Goal: Information Seeking & Learning: Learn about a topic

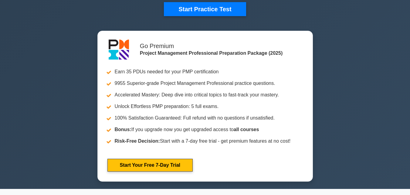
scroll to position [152, 0]
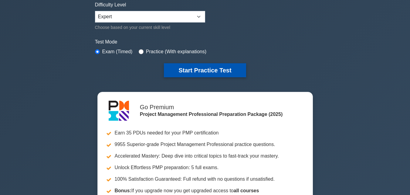
click at [218, 65] on button "Start Practice Test" at bounding box center [205, 70] width 82 height 14
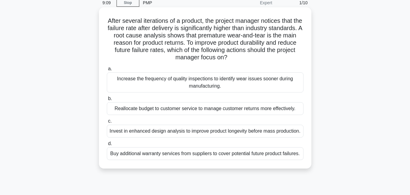
scroll to position [30, 0]
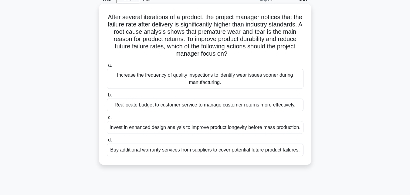
click at [279, 126] on div "Invest in enhanced design analysis to improve product longevity before mass pro…" at bounding box center [205, 127] width 197 height 13
click at [107, 119] on input "c. Invest in enhanced design analysis to improve product longevity before mass …" at bounding box center [107, 117] width 0 height 4
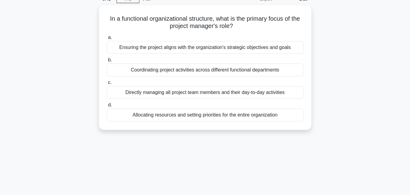
scroll to position [0, 0]
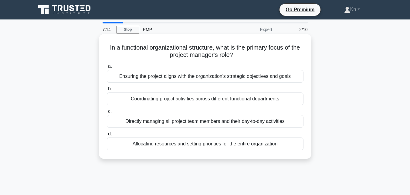
click at [273, 75] on div "Ensuring the project aligns with the organization's strategic objectives and go…" at bounding box center [205, 76] width 197 height 13
click at [107, 68] on input "a. Ensuring the project aligns with the organization's strategic objectives and…" at bounding box center [107, 66] width 0 height 4
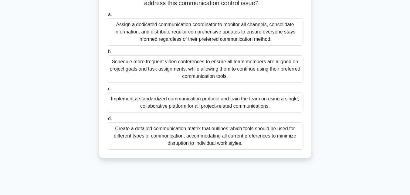
scroll to position [121, 0]
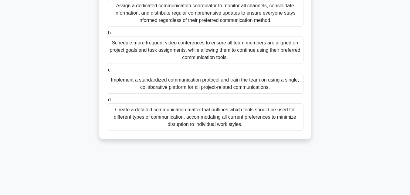
click at [224, 82] on div "Implement a standardized communication protocol and train the team on using a s…" at bounding box center [205, 83] width 197 height 20
click at [107, 72] on input "c. Implement a standardized communication protocol and train the team on using …" at bounding box center [107, 70] width 0 height 4
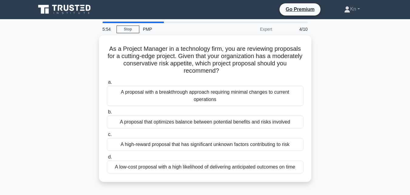
scroll to position [0, 0]
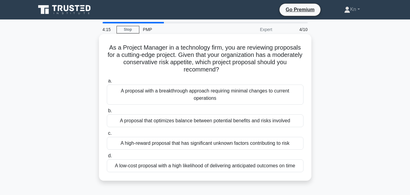
click at [230, 122] on div "A proposal that optimizes balance between potential benefits and risks involved" at bounding box center [205, 120] width 197 height 13
click at [107, 113] on input "b. A proposal that optimizes balance between potential benefits and risks invol…" at bounding box center [107, 111] width 0 height 4
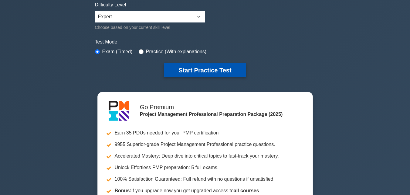
click at [224, 72] on button "Start Practice Test" at bounding box center [205, 70] width 82 height 14
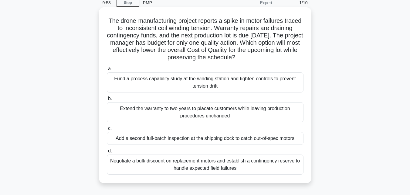
scroll to position [30, 0]
